Goal: Use online tool/utility: Utilize a website feature to perform a specific function

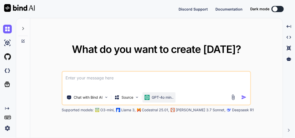
click at [169, 100] on div "GPT-4o min.." at bounding box center [159, 97] width 33 height 10
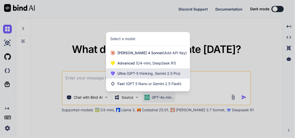
click at [166, 76] on div "Ultra (GPT-5 thinking, Gemini 2.5 Pro)" at bounding box center [148, 73] width 84 height 10
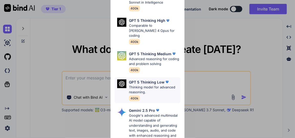
scroll to position [23, 0]
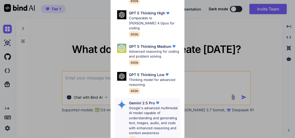
click at [146, 108] on p "Google's advanced multimodal AI model capable of understanding and generating t…" at bounding box center [154, 120] width 51 height 30
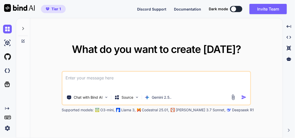
type textarea "x"
click at [120, 81] on textarea at bounding box center [157, 80] width 188 height 19
type textarea "w"
type textarea "x"
type textarea "wr"
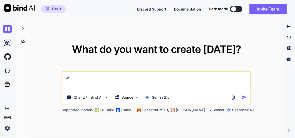
type textarea "x"
type textarea "wri"
type textarea "x"
type textarea "writ"
type textarea "x"
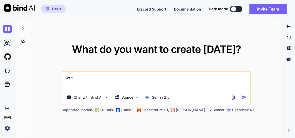
type textarea "write"
type textarea "x"
type textarea "write"
type textarea "x"
type textarea "write"
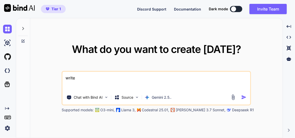
type textarea "x"
type textarea "writ"
type textarea "x"
type textarea "wri"
type textarea "x"
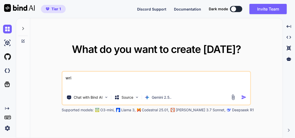
type textarea "wr"
type textarea "x"
type textarea "w"
type textarea "x"
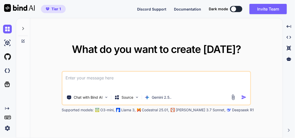
type textarea "m"
type textarea "x"
type textarea "ma"
type textarea "x"
type textarea "mae"
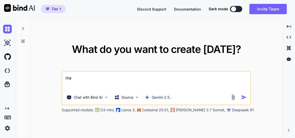
type textarea "x"
type textarea "maek"
type textarea "x"
type textarea "maek"
type textarea "x"
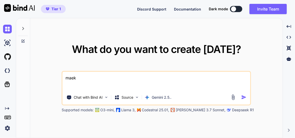
type textarea "maek"
type textarea "x"
type textarea "mae"
type textarea "x"
type textarea "ma"
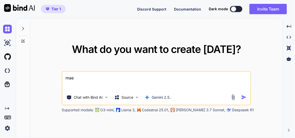
type textarea "x"
type textarea "mak"
type textarea "x"
type textarea "make"
type textarea "x"
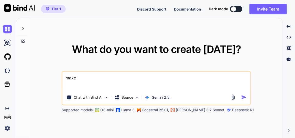
type textarea "make"
type textarea "x"
type textarea "make a"
type textarea "x"
type textarea "make a"
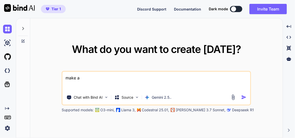
type textarea "x"
type textarea "make a t"
type textarea "x"
type textarea "make a to"
type textarea "x"
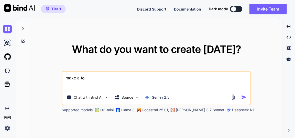
type textarea "make a too"
type textarea "x"
type textarea "make a tool"
type textarea "x"
type textarea "make a tool"
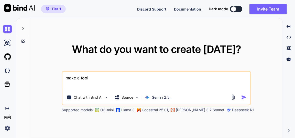
type textarea "x"
type textarea "make a tool p"
type textarea "x"
type textarea "make a tool pd"
type textarea "x"
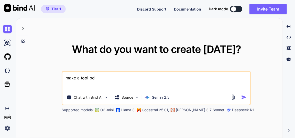
type textarea "make a tool pdt"
type textarea "x"
type textarea "make a tool pdt"
type textarea "x"
type textarea "make a tool pdt t"
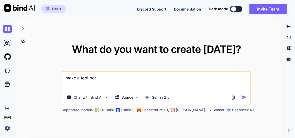
type textarea "x"
type textarea "make a tool pdt to"
type textarea "x"
type textarea "make a tool pdt to"
type textarea "x"
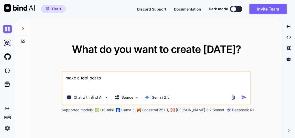
type textarea "make a tool pdt to w"
type textarea "x"
type textarea "make a tool pdt to wo"
type textarea "x"
type textarea "make a tool pdt to wor"
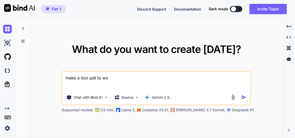
type textarea "x"
type textarea "make a tool pdt to word"
type textarea "x"
type textarea "make a tool pdt to word"
type textarea "x"
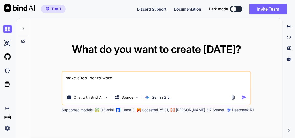
type textarea "make a tool pdt to word c"
type textarea "x"
type textarea "make a tool pdt to word co"
type textarea "x"
type textarea "make a tool pdt to word con"
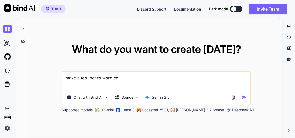
type textarea "x"
type textarea "make a tool pdt to word co"
type textarea "x"
type textarea "make a tool pdt to word c"
type textarea "x"
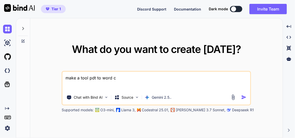
type textarea "make a tool pdt to word"
type textarea "x"
type textarea "make a tool pdt to word"
type textarea "x"
type textarea "make a tool pdt to wor"
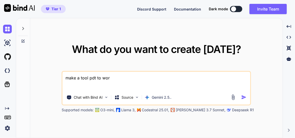
type textarea "x"
type textarea "make a tool pdt to wo"
type textarea "x"
type textarea "make a tool pdt to w"
type textarea "x"
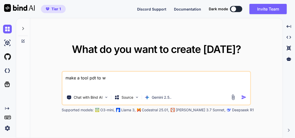
type textarea "make a tool pdt to"
type textarea "x"
type textarea "make a tool pdt to m"
type textarea "x"
type textarea "make a tool pdt to ms"
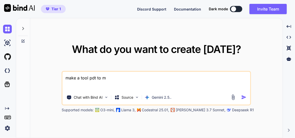
type textarea "x"
type textarea "make a tool pdt to ms"
type textarea "x"
type textarea "make a tool pdt to ms w"
type textarea "x"
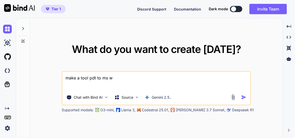
type textarea "make a tool pdt to ms wo"
type textarea "x"
type textarea "make a tool pdt to ms wor"
type textarea "x"
type textarea "make a tool pdt to ms word"
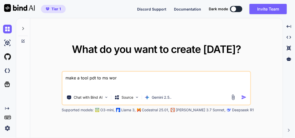
type textarea "x"
type textarea "make a tool pdt to ms word"
type textarea "x"
type textarea "make a tool pdt to ms word c"
type textarea "x"
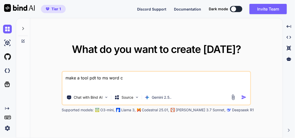
type textarea "make a tool pdt to ms word co"
type textarea "x"
type textarea "make a tool pdt to ms word con"
type textarea "x"
type textarea "make a tool pdt to ms word conv"
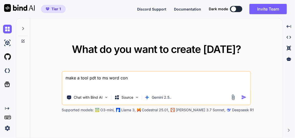
type textarea "x"
type textarea "make a tool pdt to ms word conve"
type textarea "x"
type textarea "make a tool pdt to ms word conver"
type textarea "x"
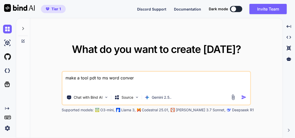
type textarea "make a tool pdt to ms word convert"
type textarea "x"
type textarea "make a tool pdt to ms word converto"
type textarea "x"
type textarea "make a tool pdt to ms word convertor"
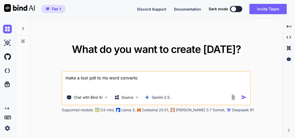
type textarea "x"
type textarea "make a tool pdt to ms word convertor,"
type textarea "x"
type textarea "make a tool pdt to ms word convertor,"
type textarea "x"
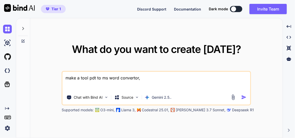
type textarea "make a tool pdt to ms word convertor, m"
type textarea "x"
type textarea "make a tool pdt to ms word convertor, ma"
type textarea "x"
type textarea "make a tool pdt to ms word convertor, mak"
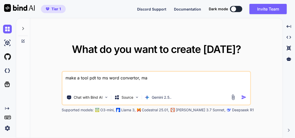
type textarea "x"
type textarea "make a tool pdt to ms word convertor, make"
type textarea "x"
type textarea "make a tool pdt to ms word convertor, make"
type textarea "x"
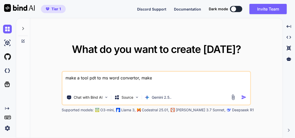
type textarea "make a tool pdt to ms word convertor, make s"
type textarea "x"
type textarea "make a tool pdt to ms word convertor, make su"
type textarea "x"
type textarea "make a tool pdt to ms word convertor, make sur"
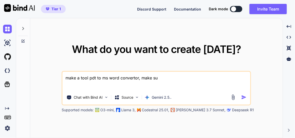
type textarea "x"
type textarea "make a tool pdt to ms word convertor, make sure"
type textarea "x"
type textarea "make a tool pdt to ms word convertor, make sure"
type textarea "x"
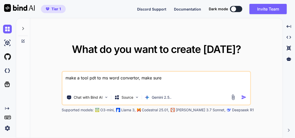
type textarea "make a tool pdt to ms word convertor, make sure a"
type textarea "x"
type textarea "make a tool pdt to ms word convertor, make sure ac"
type textarea "x"
type textarea "make a tool pdt to ms word convertor, make sure acc"
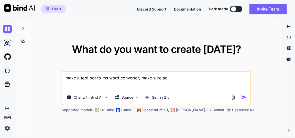
type textarea "x"
type textarea "make a tool pdt to ms word convertor, make sure accu"
type textarea "x"
type textarea "make a tool pdt to ms word convertor, make sure accur"
type textarea "x"
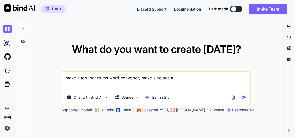
type textarea "make a tool pdt to ms word convertor, make sure accura"
type textarea "x"
type textarea "make a tool pdt to ms word convertor, make sure accurat"
type textarea "x"
type textarea "make a tool pdt to ms word convertor, make sure accurate"
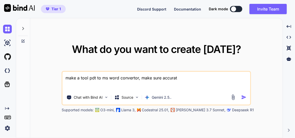
type textarea "x"
type textarea "make a tool pdt to ms word convertor, make sure accurate"
type textarea "x"
type textarea "make a tool pdt to ms word convertor, make sure accurate w"
type textarea "x"
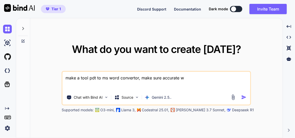
type textarea "make a tool pdt to ms word convertor, make sure accurate wo"
type textarea "x"
type textarea "make a tool pdt to ms word convertor, make sure accurate wor"
type textarea "x"
type textarea "make a tool pdt to ms word convertor, make sure accurate work"
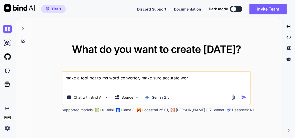
type textarea "x"
type textarea "make a tool pdt to ms word convertor, make sure accurate work"
type textarea "x"
type textarea "make a tool pdt to ms word convertor, make sure accurate work ,"
type textarea "x"
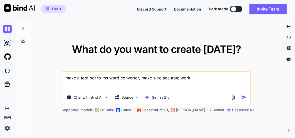
type textarea "make a tool pdt to ms word convertor, make sure accurate work ,"
type textarea "x"
type textarea "make a tool pdt to ms word convertor, make sure accurate work , p"
type textarea "x"
type textarea "make a tool pdt to ms word convertor, make sure accurate work , pr"
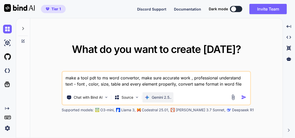
click at [155, 98] on p "Gemini 2.5.." at bounding box center [162, 97] width 20 height 5
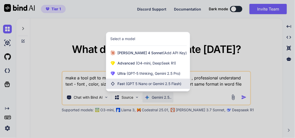
click at [149, 80] on div "Fast (GPT 5 Nano or Gemini 2.5 Flash)" at bounding box center [148, 83] width 84 height 10
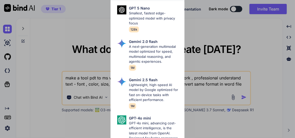
click at [217, 133] on div "Fast Models GPT 5 Nano Smallest, fastest edge-optimized model with privacy focu…" at bounding box center [147, 69] width 295 height 138
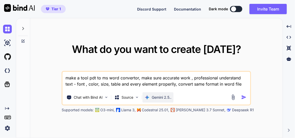
click at [161, 95] on p "Gemini 2.5.." at bounding box center [162, 97] width 20 height 5
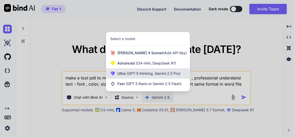
click at [151, 72] on span "(GPT-5 thinking, Gemini 2.5 Pro)" at bounding box center [153, 73] width 55 height 4
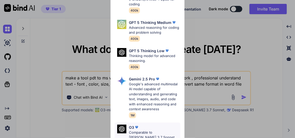
scroll to position [0, 0]
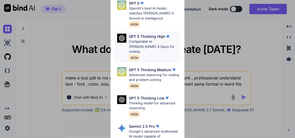
click at [161, 41] on p "Comparable to [PERSON_NAME] 4 Opus for coding" at bounding box center [154, 46] width 51 height 15
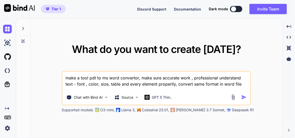
click at [239, 85] on textarea "make a tool pdt to ms word convertor, make sure accurate work , professional un…" at bounding box center [157, 80] width 188 height 19
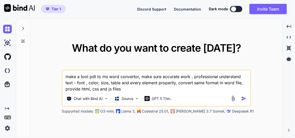
click at [244, 97] on img "button" at bounding box center [244, 98] width 5 height 5
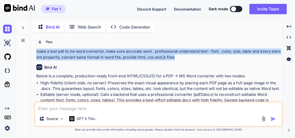
drag, startPoint x: 178, startPoint y: 57, endPoint x: 33, endPoint y: 51, distance: 144.4
click at [33, 51] on div "Bind AI Web Search Created with Pixso. Code Generator You make a tool pdt to ms…" at bounding box center [156, 78] width 253 height 118
copy p "make a tool pdt to ms word convertor, make sure accurate work , professional un…"
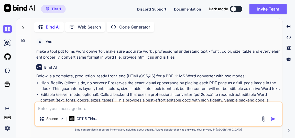
click at [94, 109] on textarea at bounding box center [158, 106] width 247 height 9
click at [7, 30] on img at bounding box center [7, 29] width 9 height 9
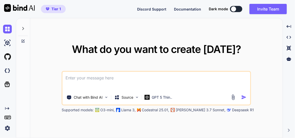
click at [121, 79] on textarea at bounding box center [157, 80] width 188 height 19
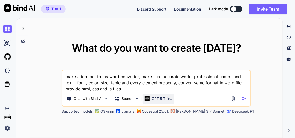
click at [159, 99] on p "GPT 5 Thin.." at bounding box center [162, 98] width 21 height 5
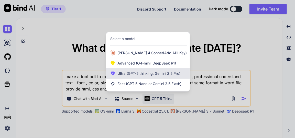
click at [149, 74] on span "(GPT-5 thinking, Gemini 2.5 Pro)" at bounding box center [153, 73] width 55 height 4
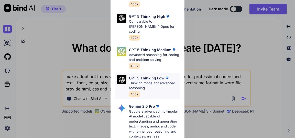
scroll to position [46, 0]
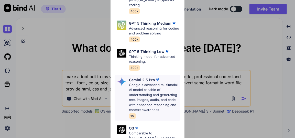
click at [147, 82] on p "Google's advanced multimodal AI model capable of understanding and generating t…" at bounding box center [154, 97] width 51 height 30
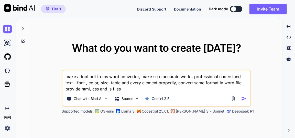
click at [244, 99] on img "button" at bounding box center [244, 98] width 5 height 5
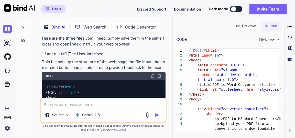
scroll to position [231, 0]
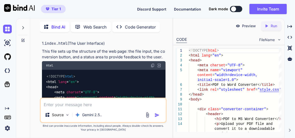
click at [155, 63] on img at bounding box center [153, 65] width 4 height 4
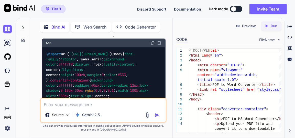
scroll to position [557, 0]
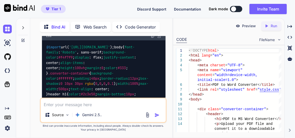
click at [153, 38] on img at bounding box center [153, 36] width 4 height 4
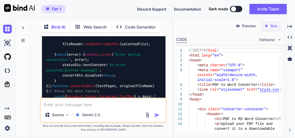
scroll to position [1070, 0]
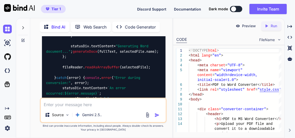
click at [95, 105] on textarea at bounding box center [103, 102] width 125 height 9
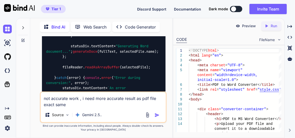
click at [158, 114] on img "button" at bounding box center [157, 114] width 5 height 5
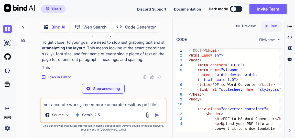
scroll to position [2124, 0]
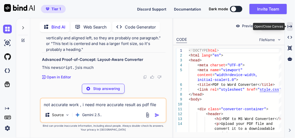
click at [289, 23] on div "Created with Pixso." at bounding box center [290, 26] width 6 height 9
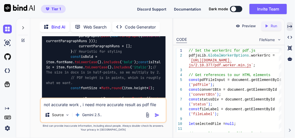
scroll to position [2386, 0]
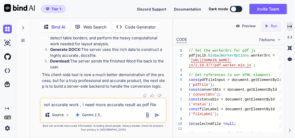
scroll to position [3566, 0]
